Goal: Check status: Check status

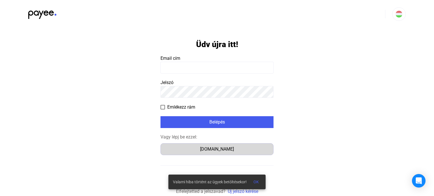
click at [222, 151] on div "[DOMAIN_NAME]" at bounding box center [216, 149] width 109 height 7
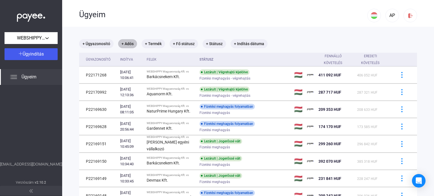
click at [128, 45] on mat-chip "+ Adós" at bounding box center [127, 43] width 19 height 9
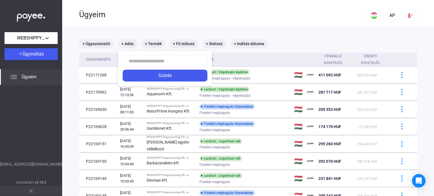
click at [147, 60] on input at bounding box center [165, 61] width 85 height 12
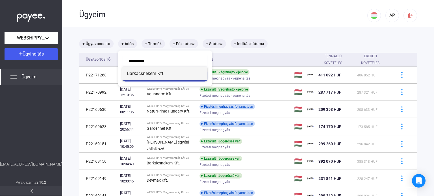
click at [150, 75] on span "Barkácsnekem Kft." at bounding box center [165, 73] width 76 height 7
type input "**********"
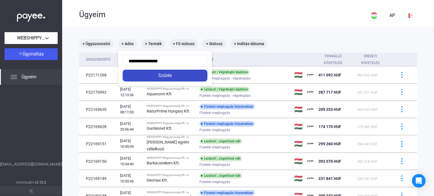
click at [175, 79] on div "Szűrés" at bounding box center [164, 75] width 81 height 7
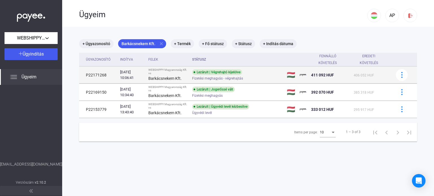
click at [94, 74] on td "P22171268" at bounding box center [98, 75] width 39 height 17
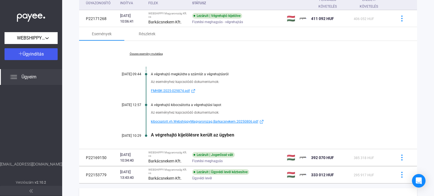
scroll to position [84, 0]
